Goal: Share content: Share content

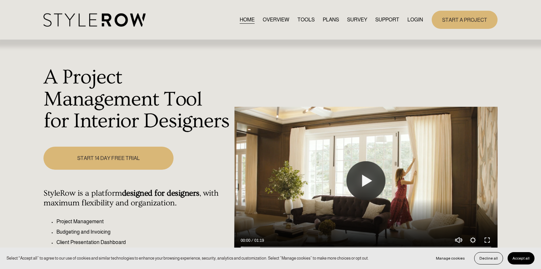
click at [413, 17] on link "LOGIN" at bounding box center [416, 19] width 16 height 9
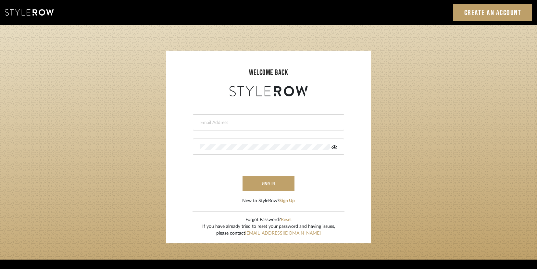
click at [214, 123] on input "email" at bounding box center [268, 122] width 136 height 6
type input "[EMAIL_ADDRESS][DOMAIN_NAME]"
click at [264, 182] on button "sign in" at bounding box center [268, 183] width 52 height 15
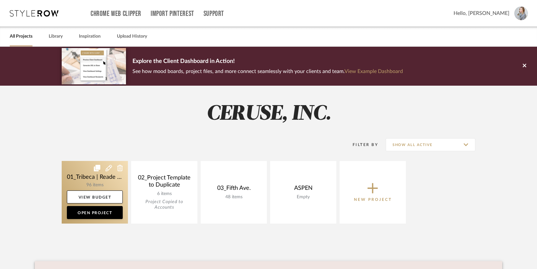
click at [112, 180] on link at bounding box center [95, 192] width 66 height 63
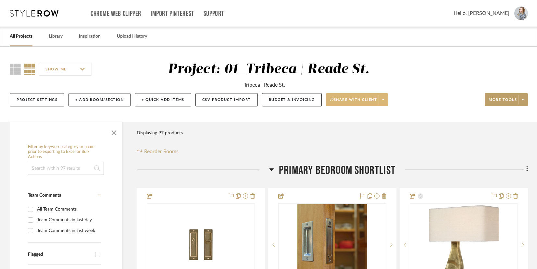
click at [352, 98] on span "Share with client" at bounding box center [353, 102] width 47 height 10
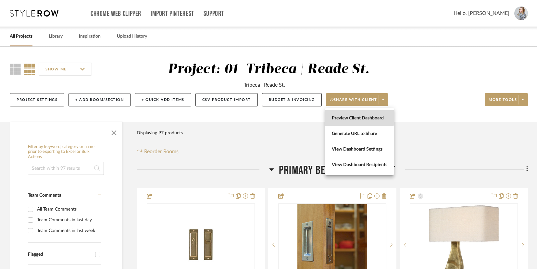
click at [350, 117] on span "Preview Client Dashboard" at bounding box center [359, 119] width 55 height 6
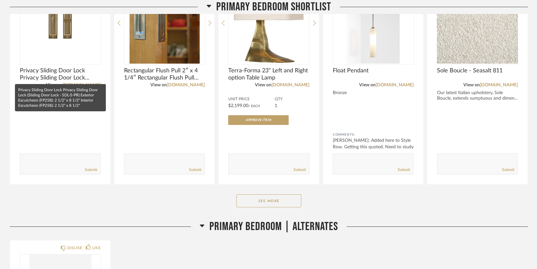
scroll to position [161, 0]
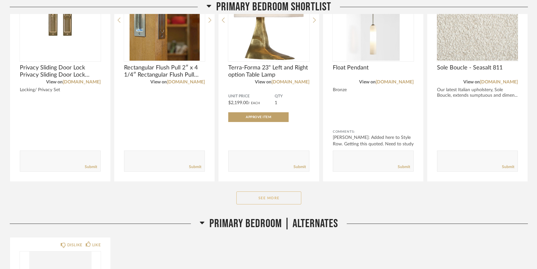
click at [255, 195] on button "See More" at bounding box center [268, 197] width 65 height 13
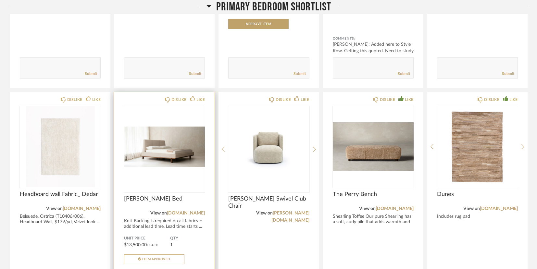
scroll to position [0, 0]
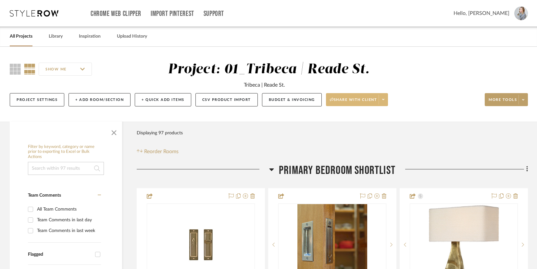
click at [355, 100] on span "Share with client" at bounding box center [353, 102] width 47 height 10
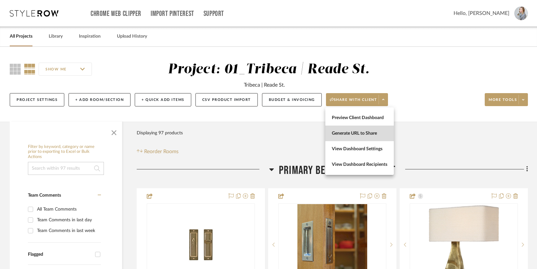
click at [348, 133] on span "Generate URL to Share" at bounding box center [359, 133] width 55 height 6
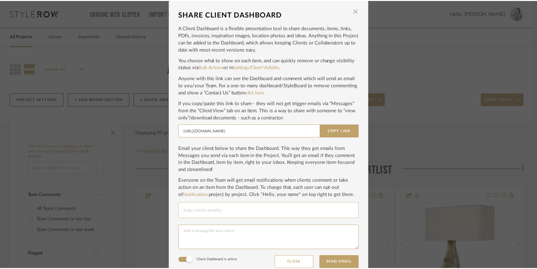
scroll to position [8, 0]
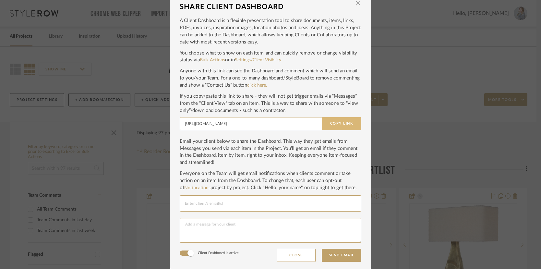
click at [331, 122] on button "Copy Link" at bounding box center [341, 123] width 39 height 13
click at [402, 125] on div "SHARE CLIENT DASHBOARD × A Client Dashboard is a flexible presentation tool to …" at bounding box center [270, 134] width 541 height 269
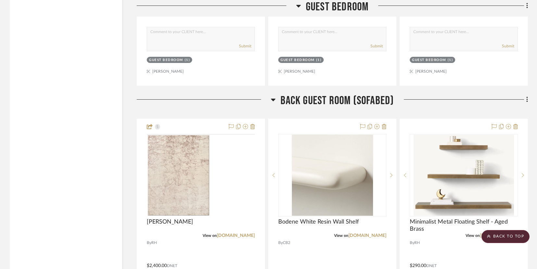
scroll to position [4343, 0]
